Goal: Information Seeking & Learning: Learn about a topic

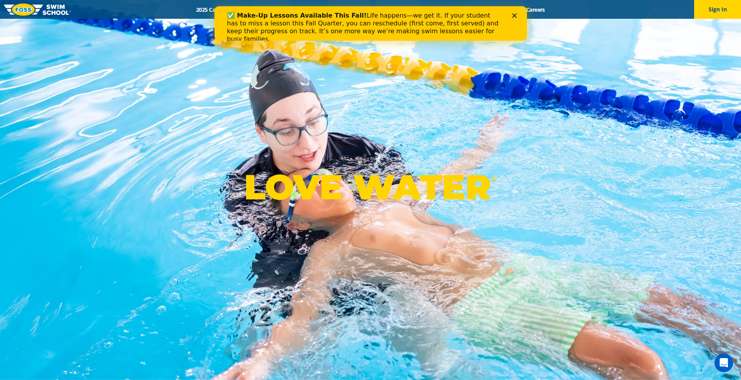
click at [512, 17] on icon "Close" at bounding box center [514, 15] width 5 height 5
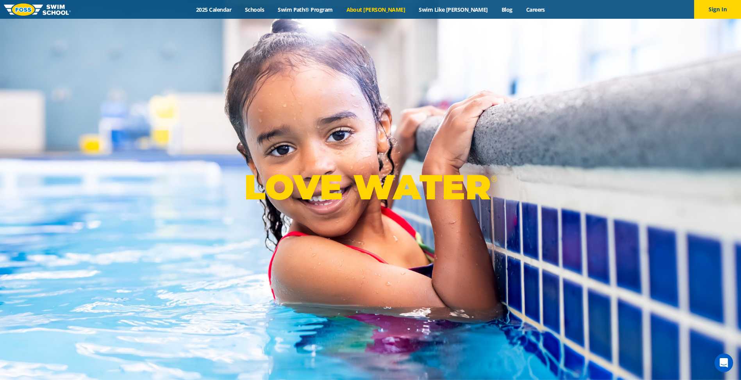
click at [386, 10] on link "About [PERSON_NAME]" at bounding box center [375, 9] width 73 height 7
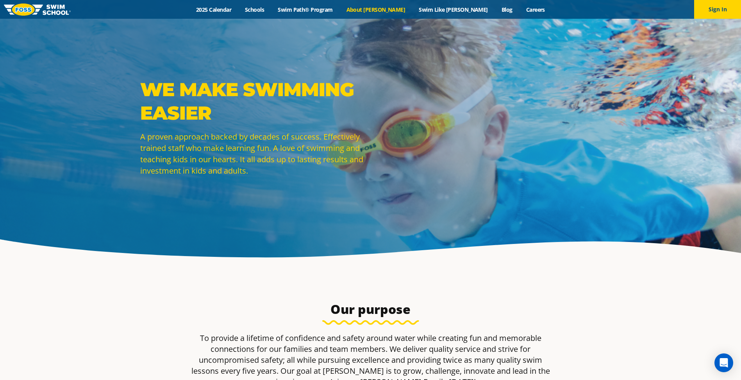
click at [330, 14] on div "Menu 2025 Calendar Schools Swim Path® Program About [PERSON_NAME] Swim Like [PE…" at bounding box center [370, 9] width 741 height 19
click at [312, 9] on link "Swim Path® Program" at bounding box center [305, 9] width 68 height 7
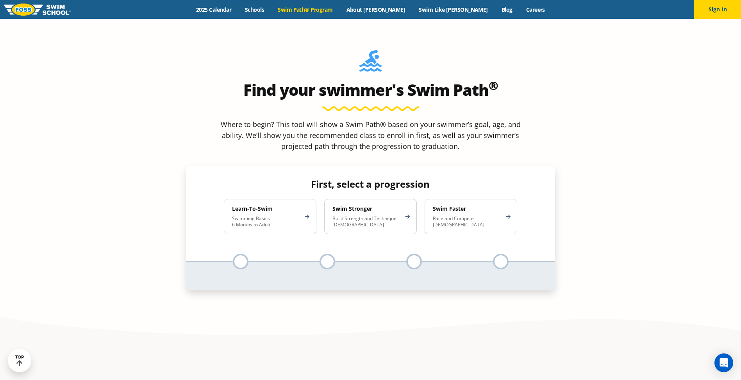
scroll to position [781, 0]
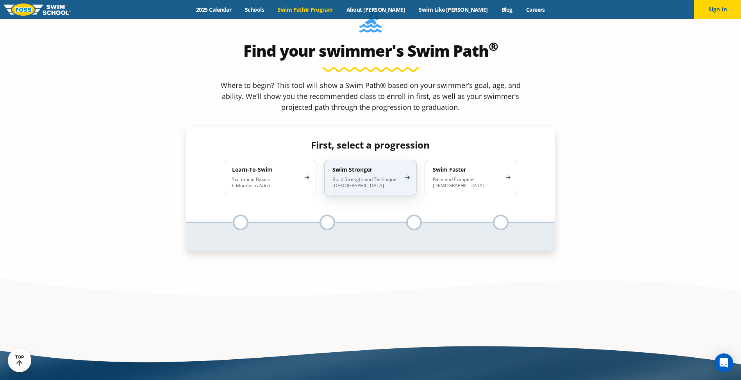
click at [368, 176] on p "Build Strength and Technique 5-13 Years Old" at bounding box center [366, 182] width 68 height 13
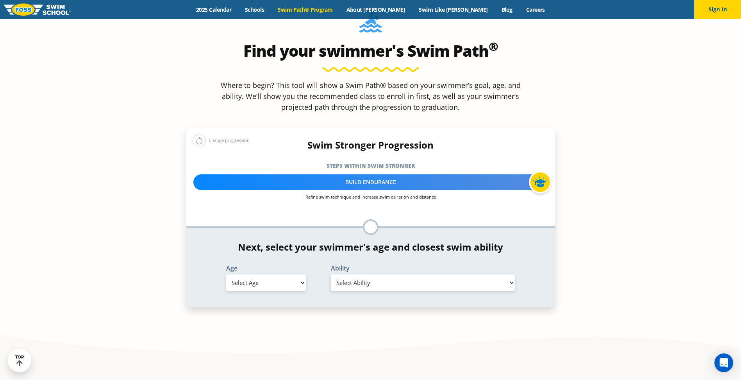
click at [258, 274] on select "Select Age 6 months - 1 year 1 year 2 years 3 years 4 years 5 years 6 years 7 y…" at bounding box center [266, 282] width 80 height 16
select select "8-years"
click at [226, 274] on select "Select Age 6 months - 1 year 1 year 2 years 3 years 4 years 5 years 6 years 7 y…" at bounding box center [266, 282] width 80 height 16
click at [386, 274] on select "Select Ability First in-water experience When in the water, reliant on a life j…" at bounding box center [423, 282] width 184 height 16
select select "8-years-swims-each-stroke-front-crawl-and-backstroke-75-ft-and-breaststroke-but…"
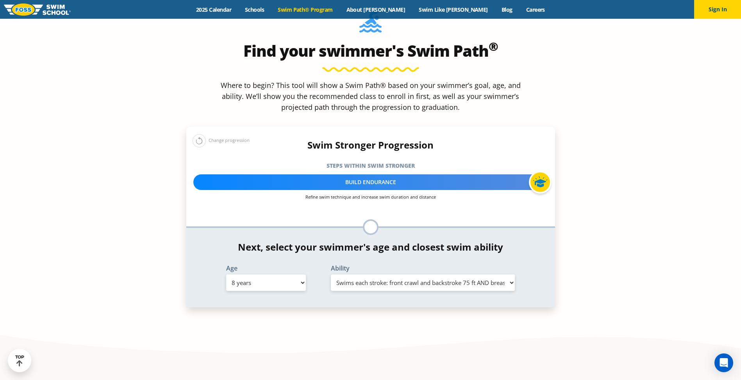
click at [331, 274] on select "Select Ability First in-water experience When in the water, reliant on a life j…" at bounding box center [423, 282] width 184 height 16
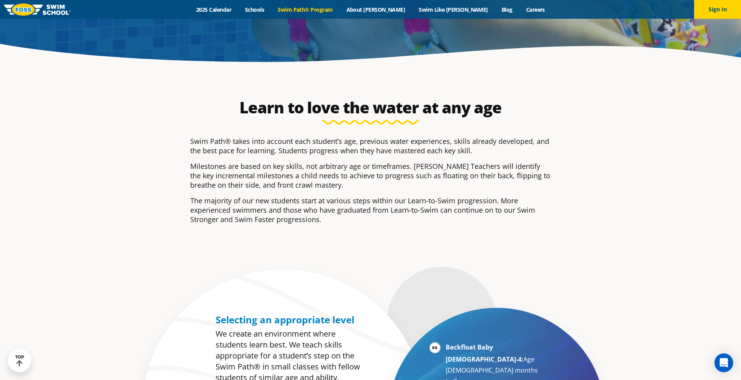
scroll to position [0, 0]
